Goal: Find specific page/section: Find specific page/section

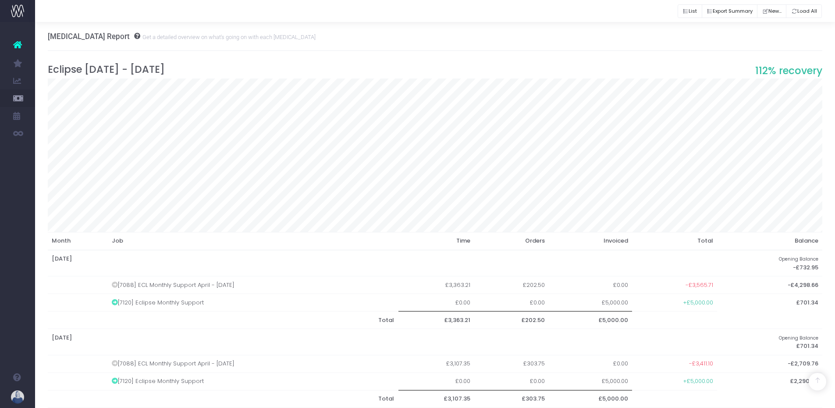
scroll to position [332, 0]
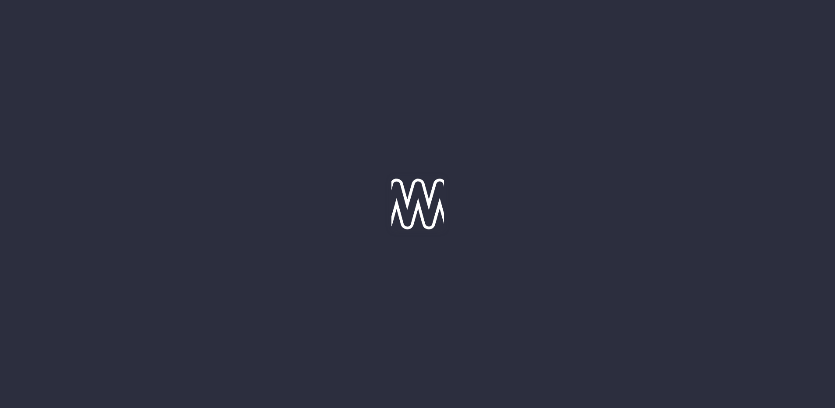
scroll to position [20, 0]
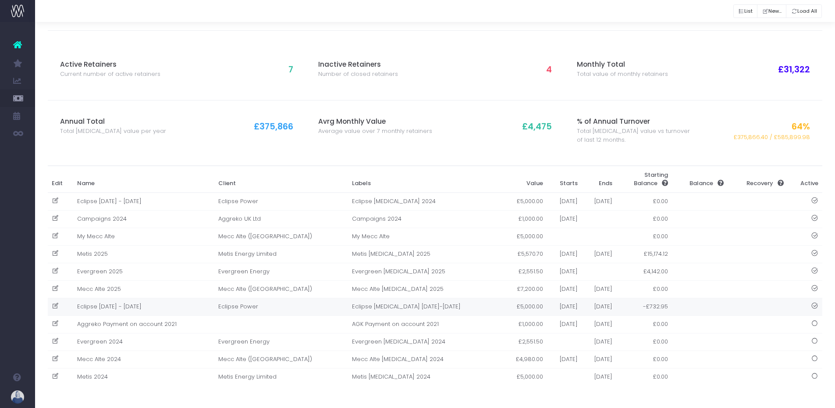
click at [103, 309] on td "Eclipse [DATE] - [DATE]" at bounding box center [143, 307] width 141 height 18
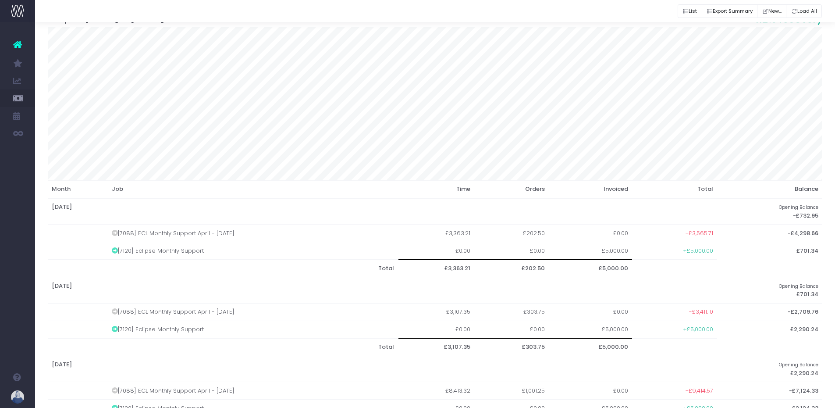
scroll to position [0, 0]
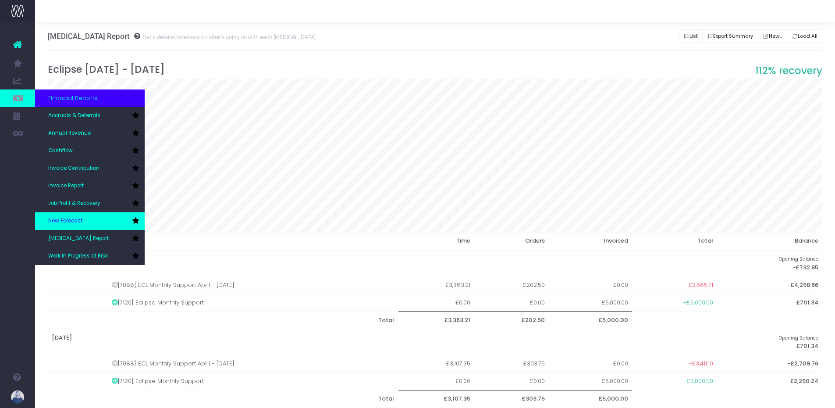
click at [80, 219] on span "New Forecast" at bounding box center [65, 221] width 34 height 8
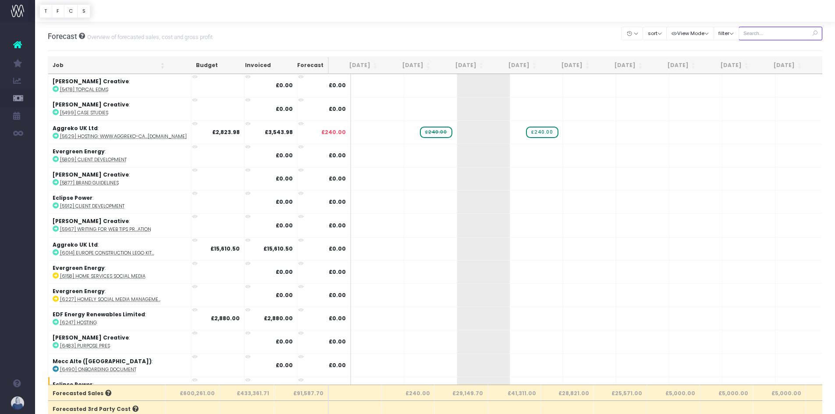
click at [779, 30] on input "text" at bounding box center [781, 34] width 84 height 14
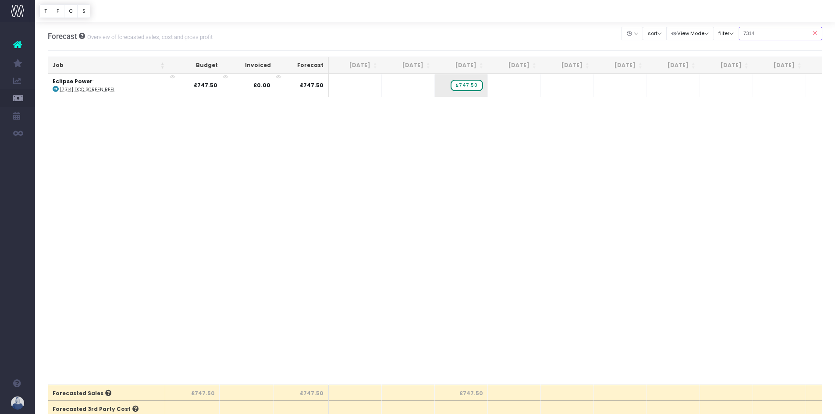
type input "7314"
